Goal: Task Accomplishment & Management: Manage account settings

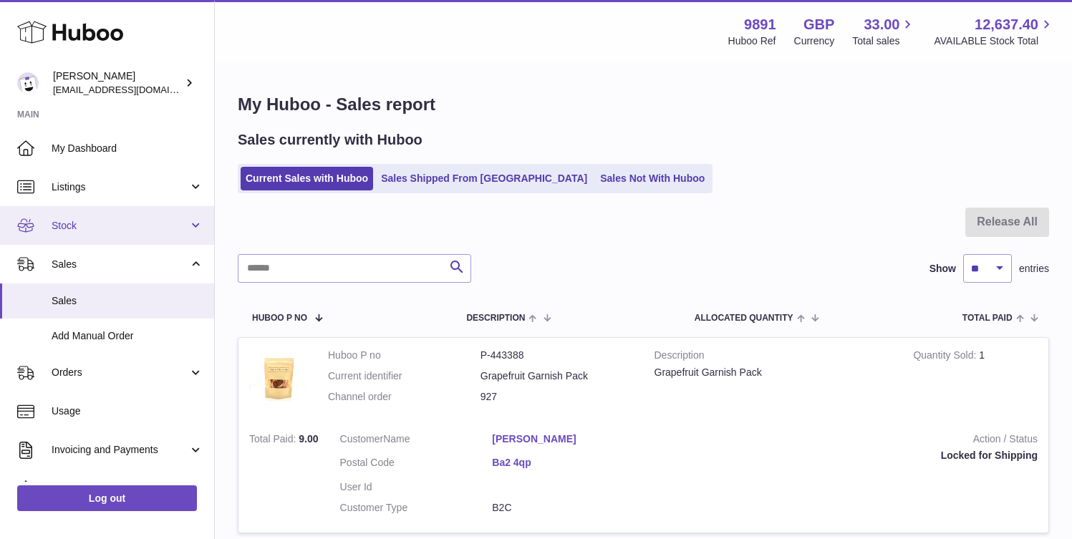
click at [88, 228] on span "Stock" at bounding box center [120, 226] width 137 height 14
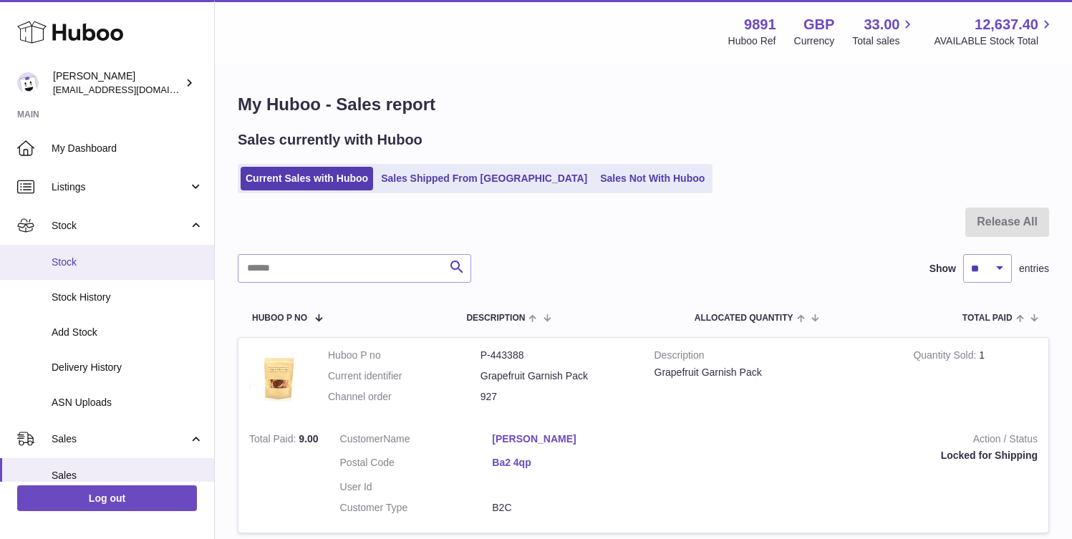
click at [91, 276] on link "Stock" at bounding box center [107, 262] width 214 height 35
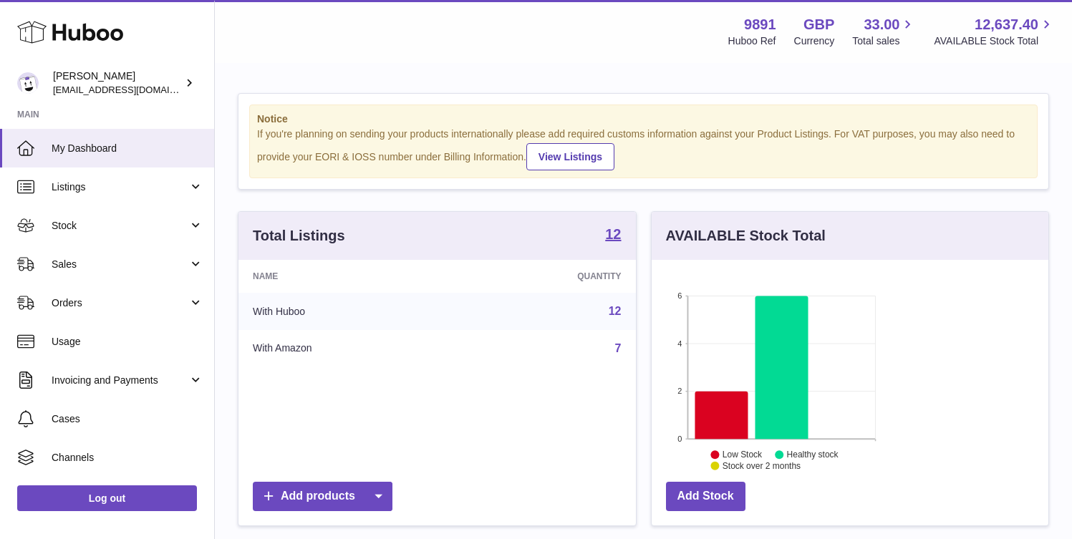
scroll to position [223, 259]
click at [85, 261] on span "Sales" at bounding box center [120, 265] width 137 height 14
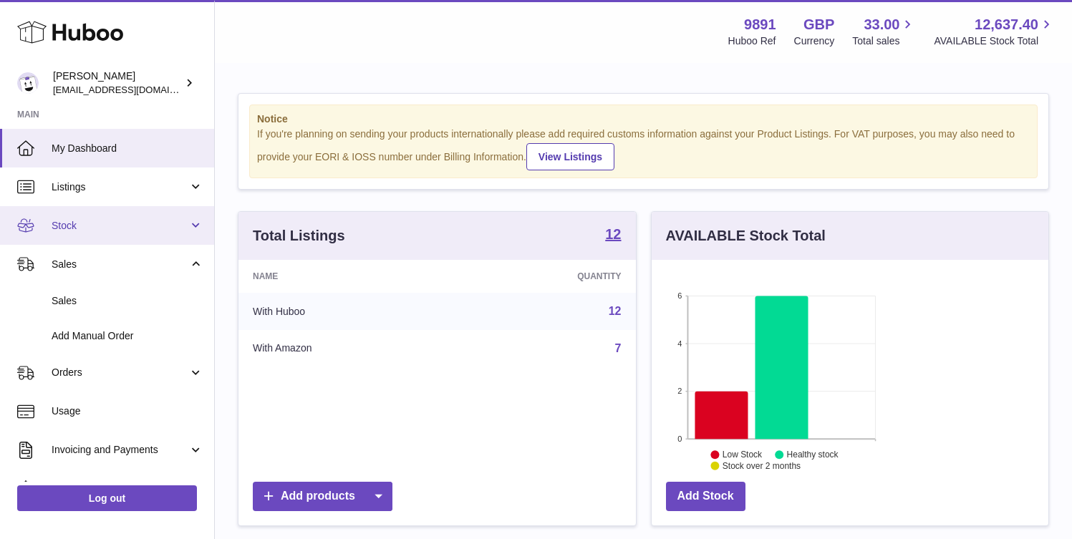
click at [107, 243] on link "Stock" at bounding box center [107, 225] width 214 height 39
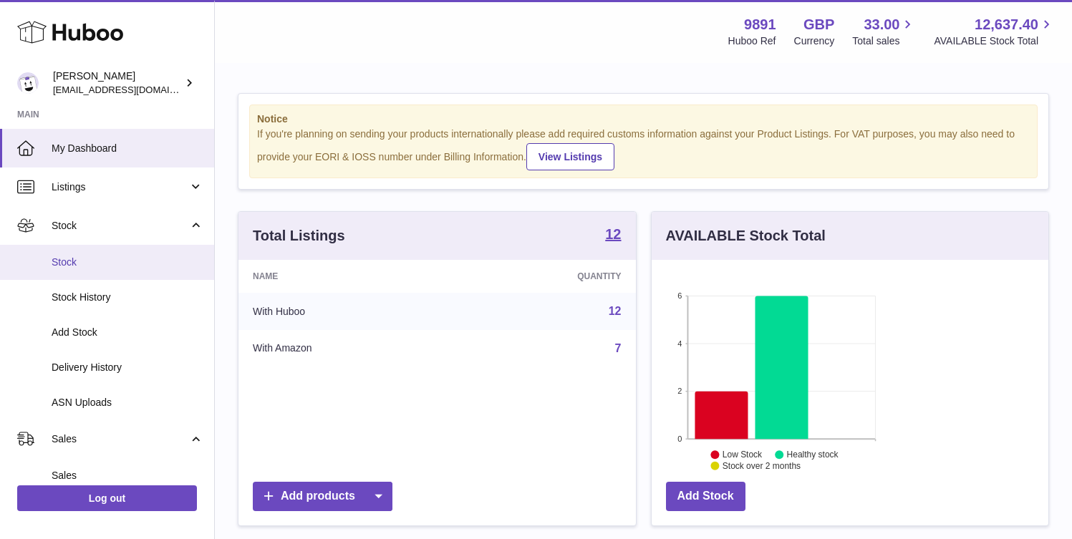
click at [95, 268] on span "Stock" at bounding box center [128, 263] width 152 height 14
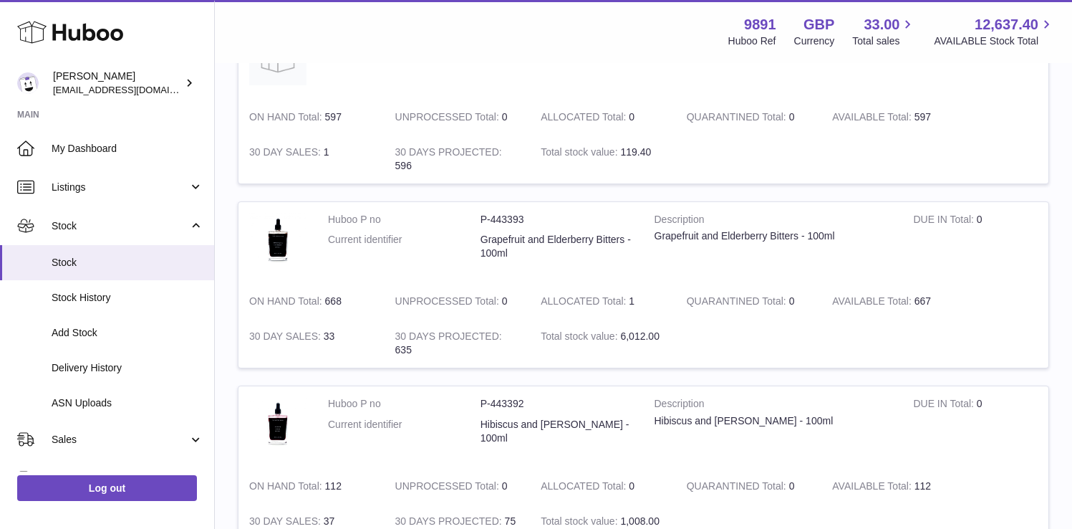
scroll to position [906, 0]
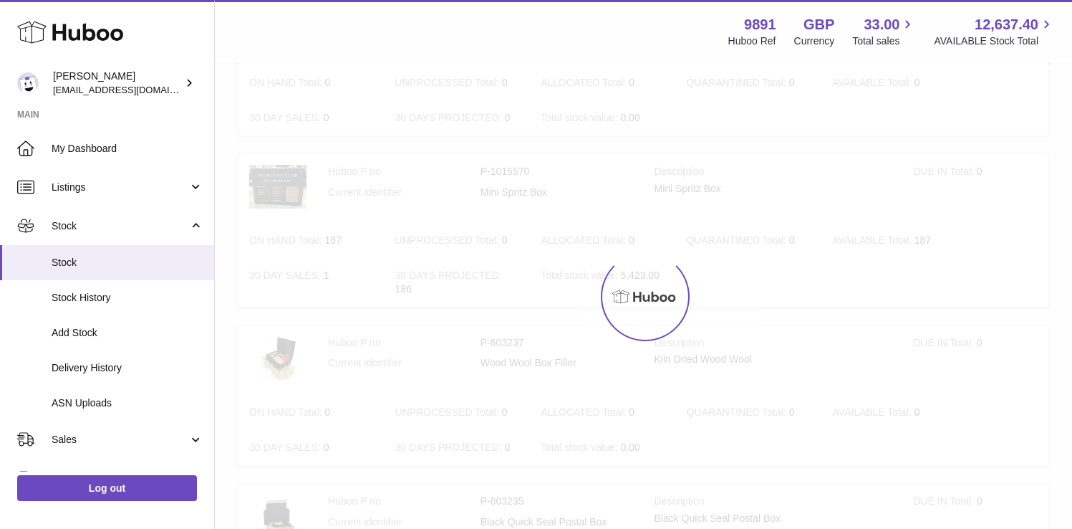
scroll to position [64, 0]
